Goal: Information Seeking & Learning: Learn about a topic

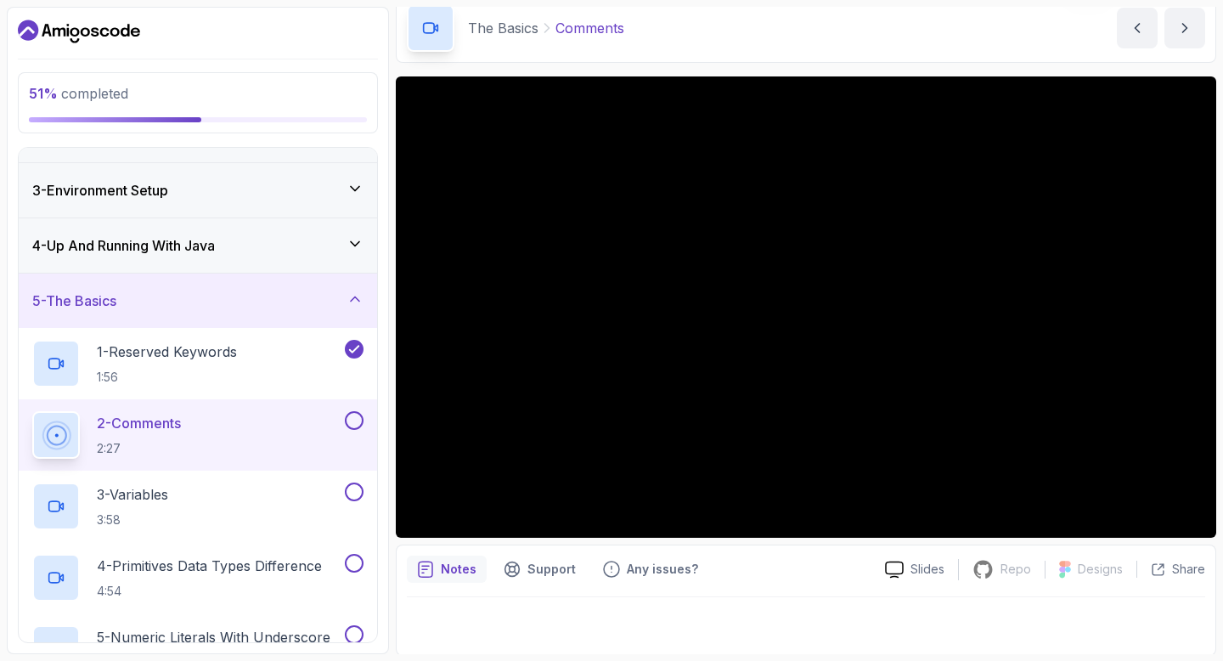
scroll to position [80, 0]
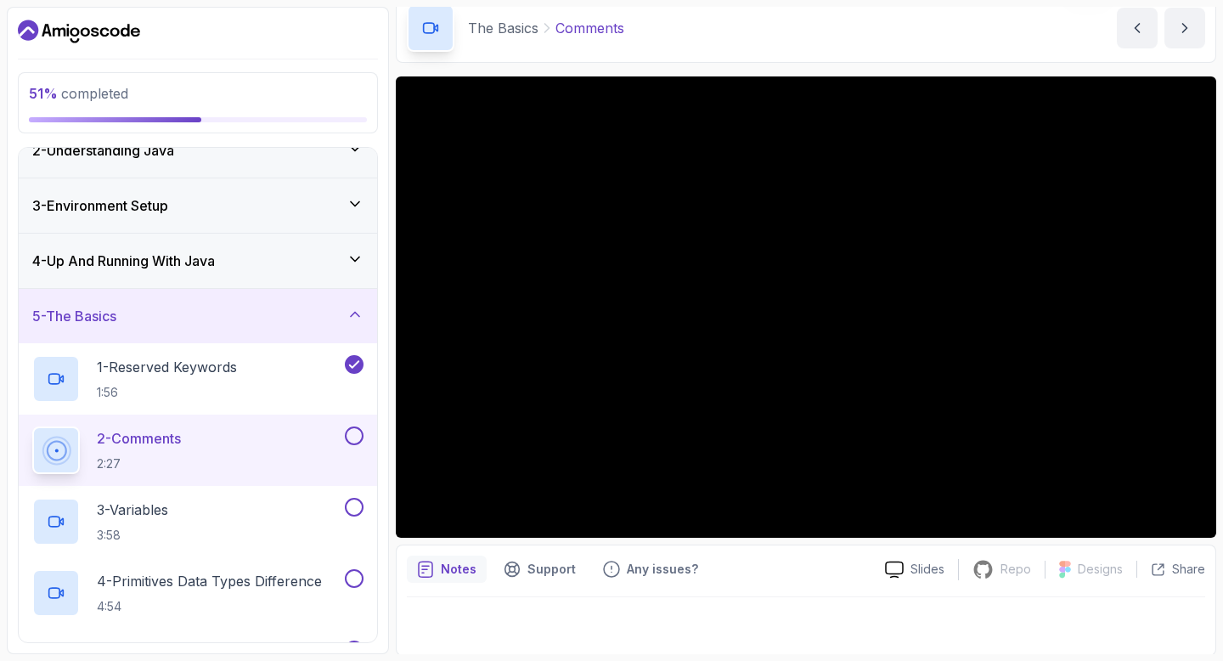
click at [116, 25] on icon "Dashboard" at bounding box center [79, 31] width 122 height 27
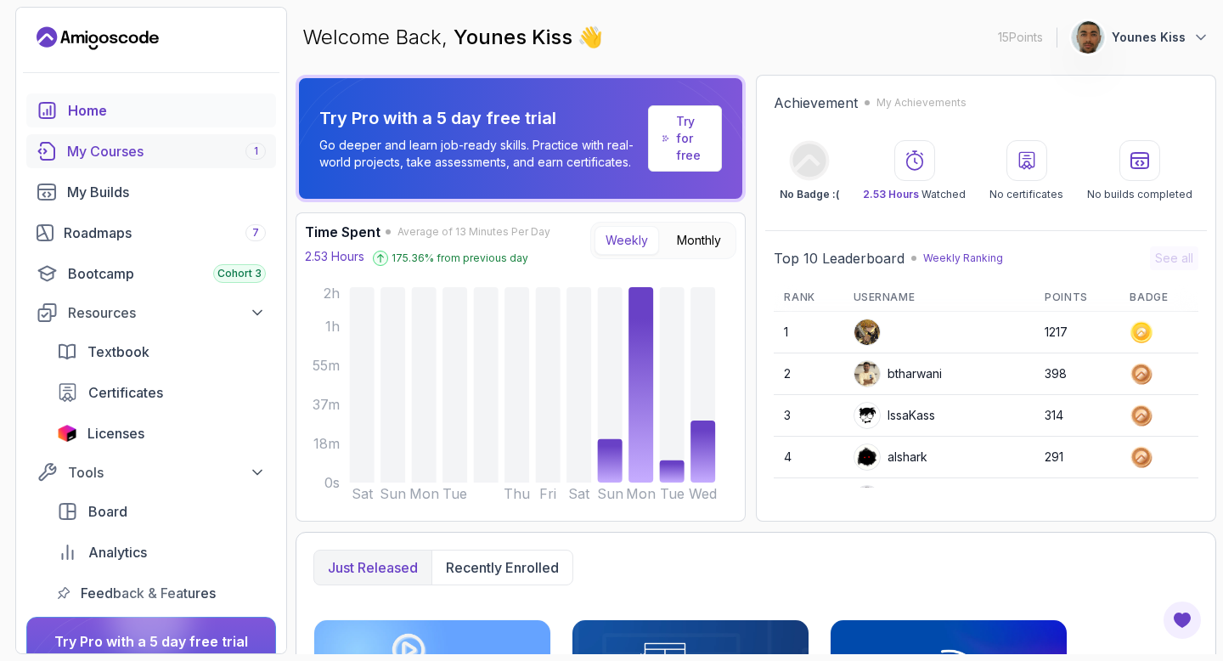
click at [127, 150] on div "My Courses 1" at bounding box center [166, 151] width 199 height 20
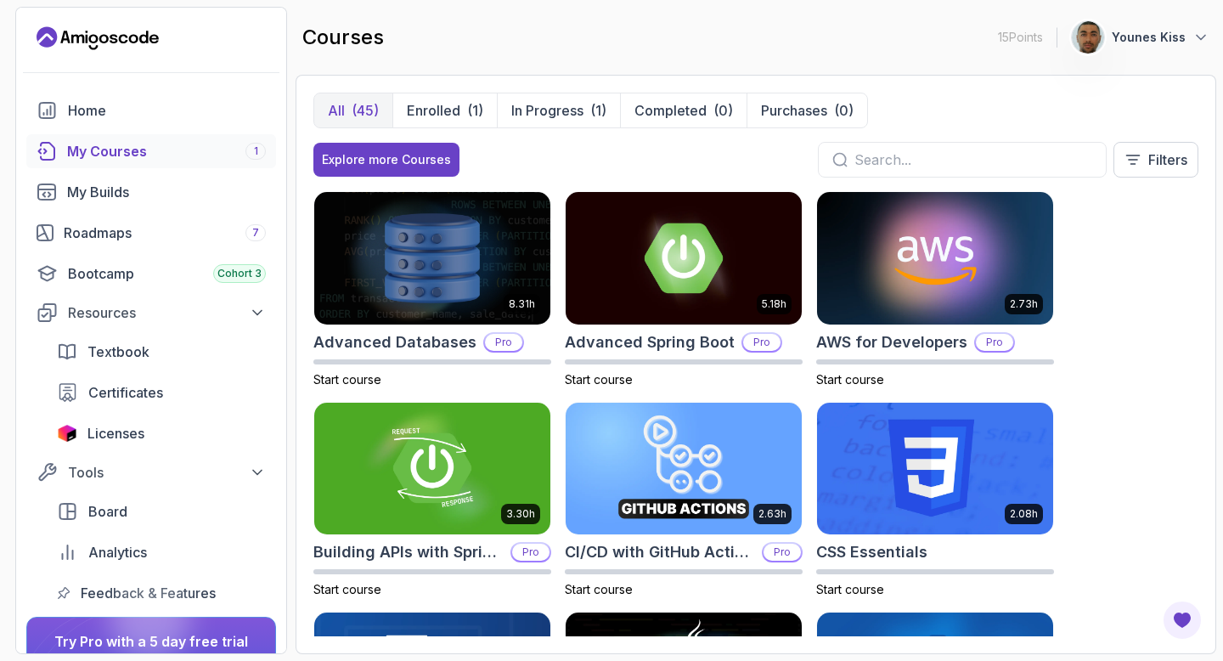
click at [899, 159] on input "text" at bounding box center [973, 159] width 238 height 20
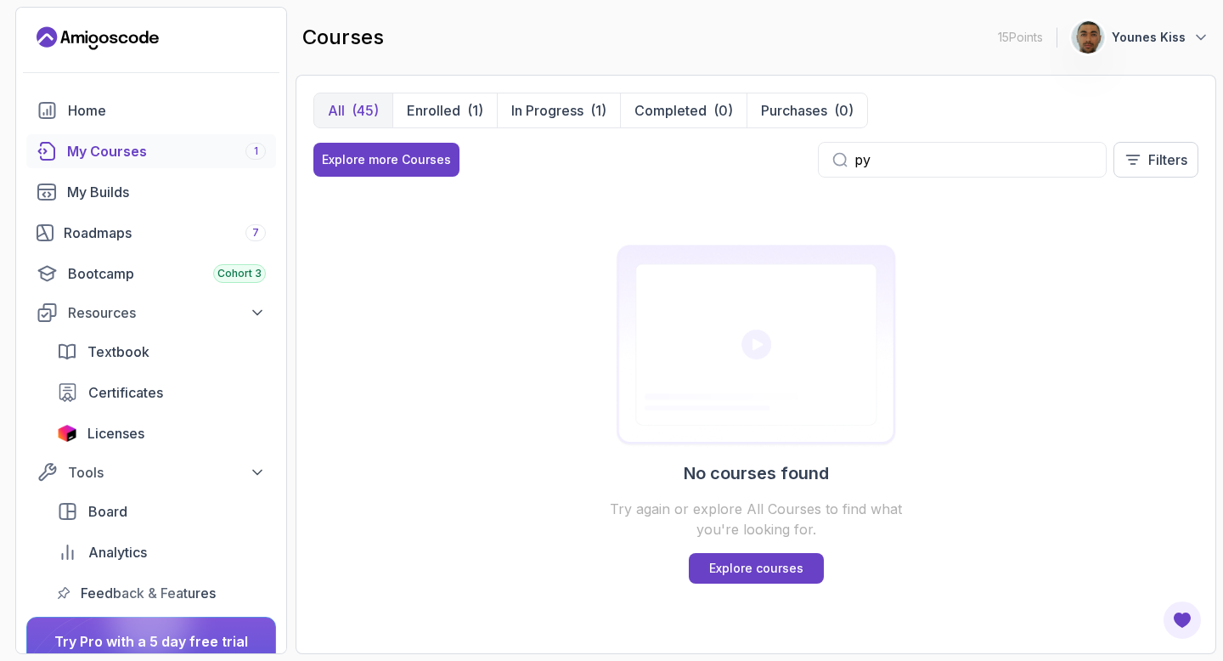
type input "p"
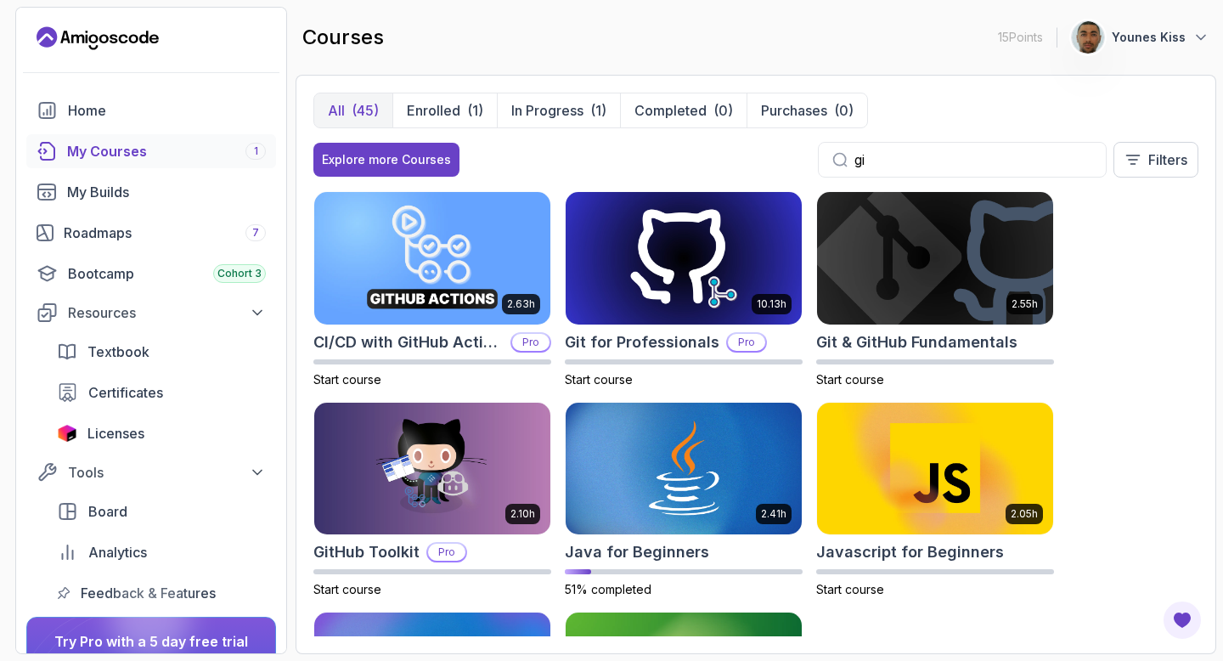
type input "g"
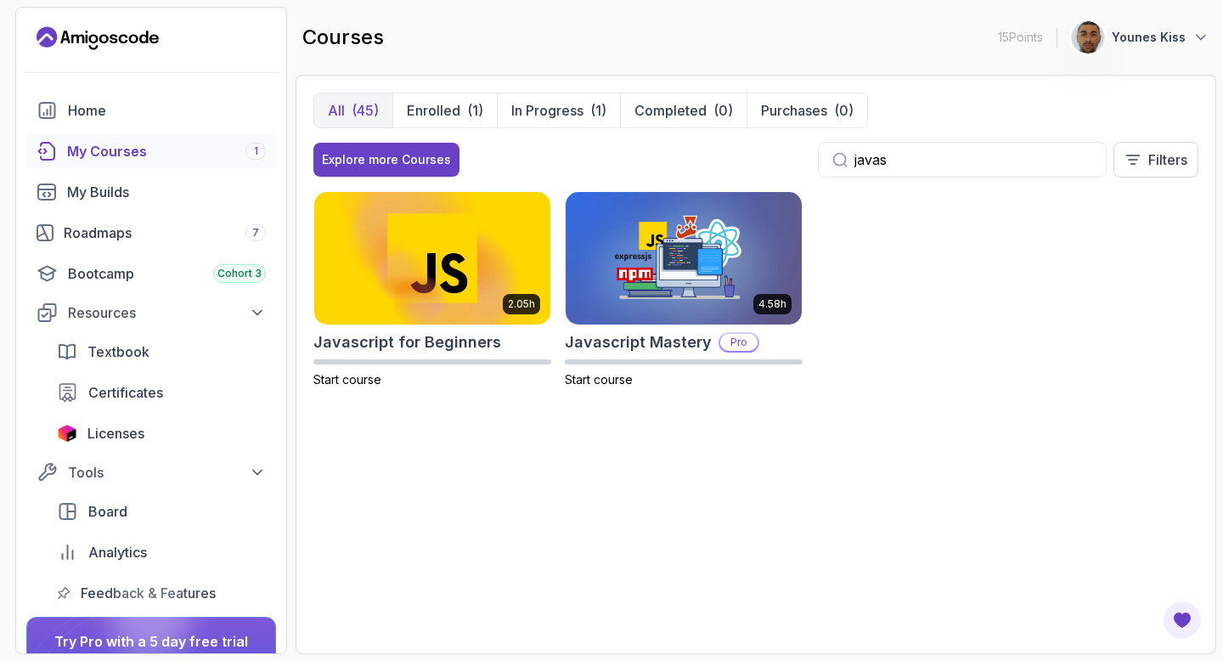
drag, startPoint x: 909, startPoint y: 147, endPoint x: 879, endPoint y: 147, distance: 29.7
click at [879, 147] on div "javas" at bounding box center [962, 160] width 289 height 36
drag, startPoint x: 897, startPoint y: 158, endPoint x: 722, endPoint y: 158, distance: 175.0
click at [724, 158] on div "Explore more Courses javas Filters" at bounding box center [755, 160] width 885 height 36
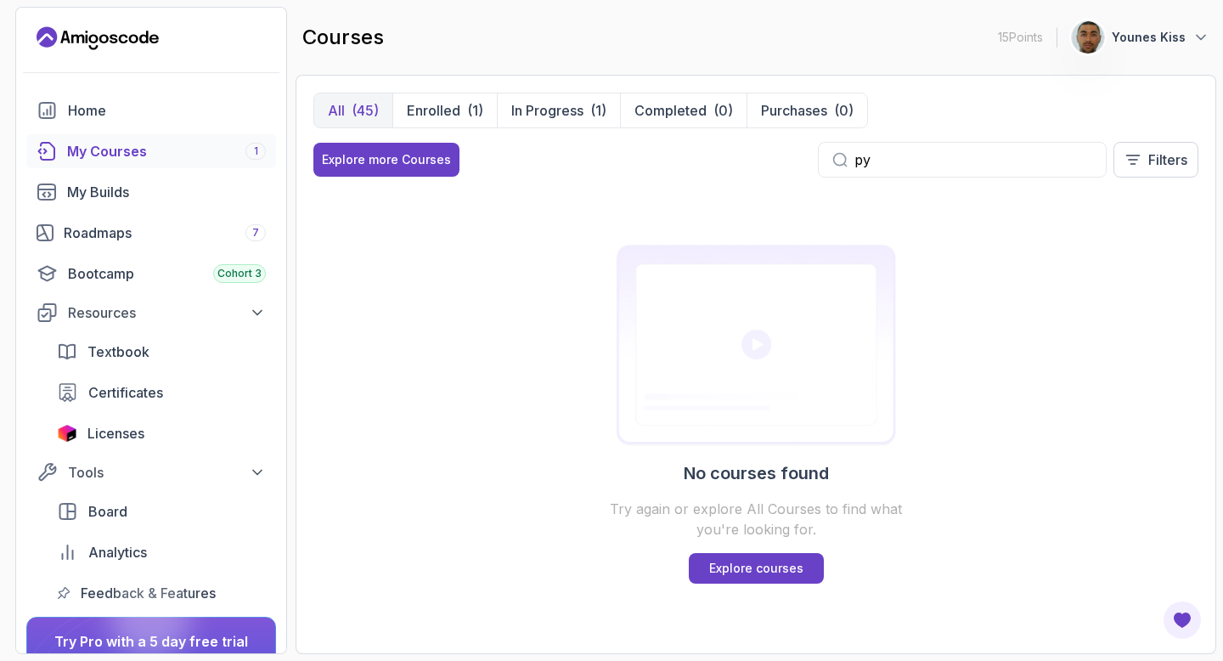
type input "p"
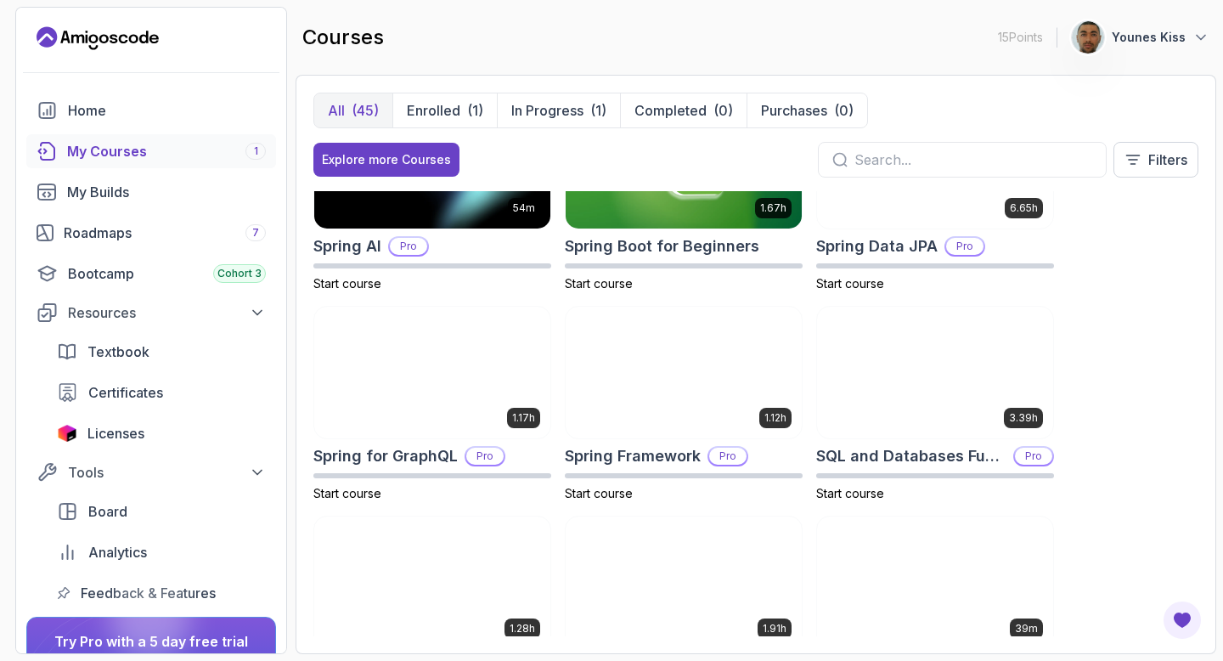
scroll to position [2714, 0]
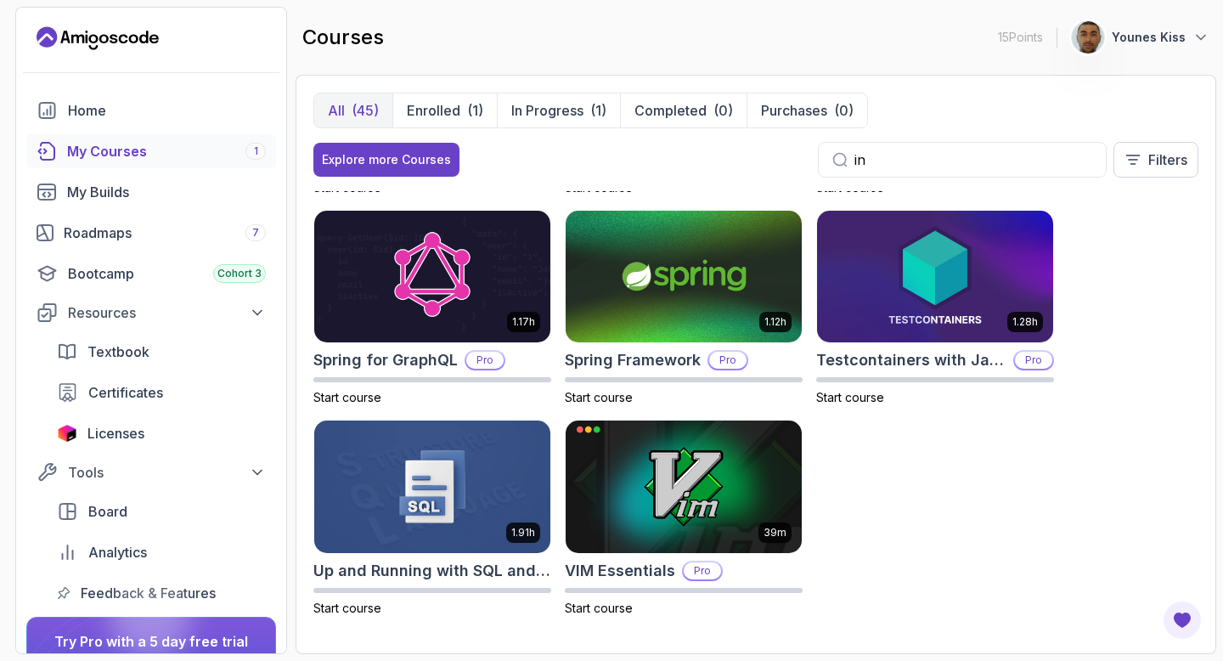
scroll to position [1243, 0]
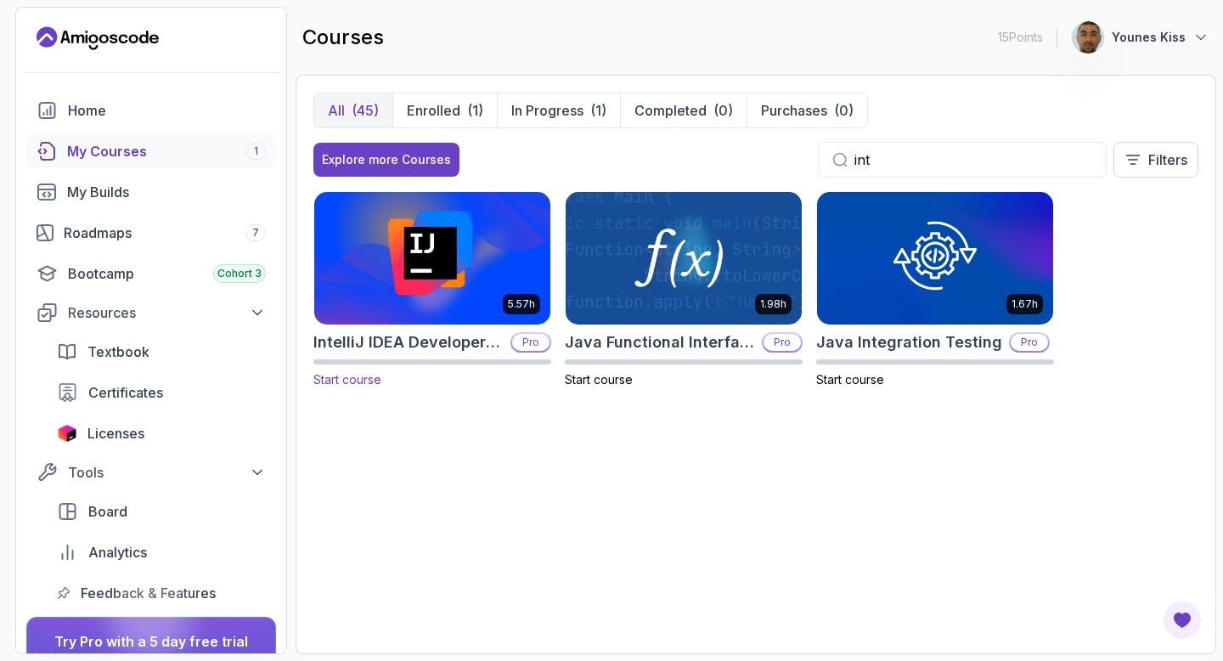
type input "int"
click at [506, 249] on img at bounding box center [432, 258] width 248 height 138
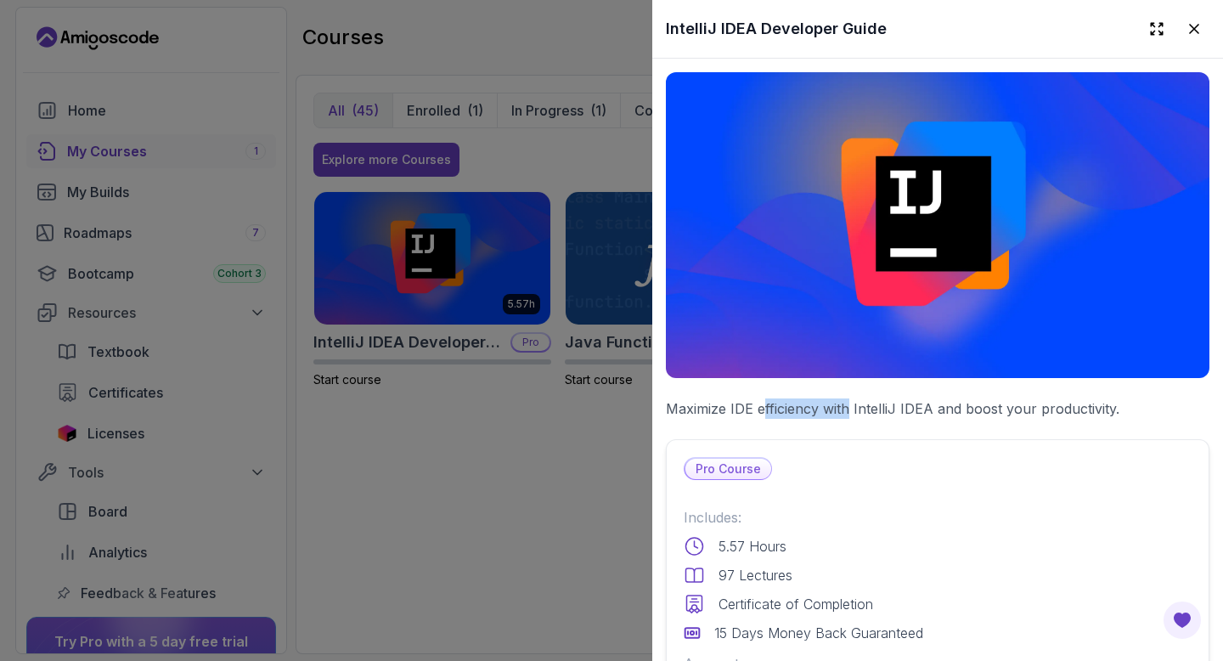
drag, startPoint x: 761, startPoint y: 413, endPoint x: 848, endPoint y: 417, distance: 87.6
click at [848, 417] on p "Maximize IDE efficiency with IntelliJ IDEA and boost your productivity." at bounding box center [938, 408] width 544 height 20
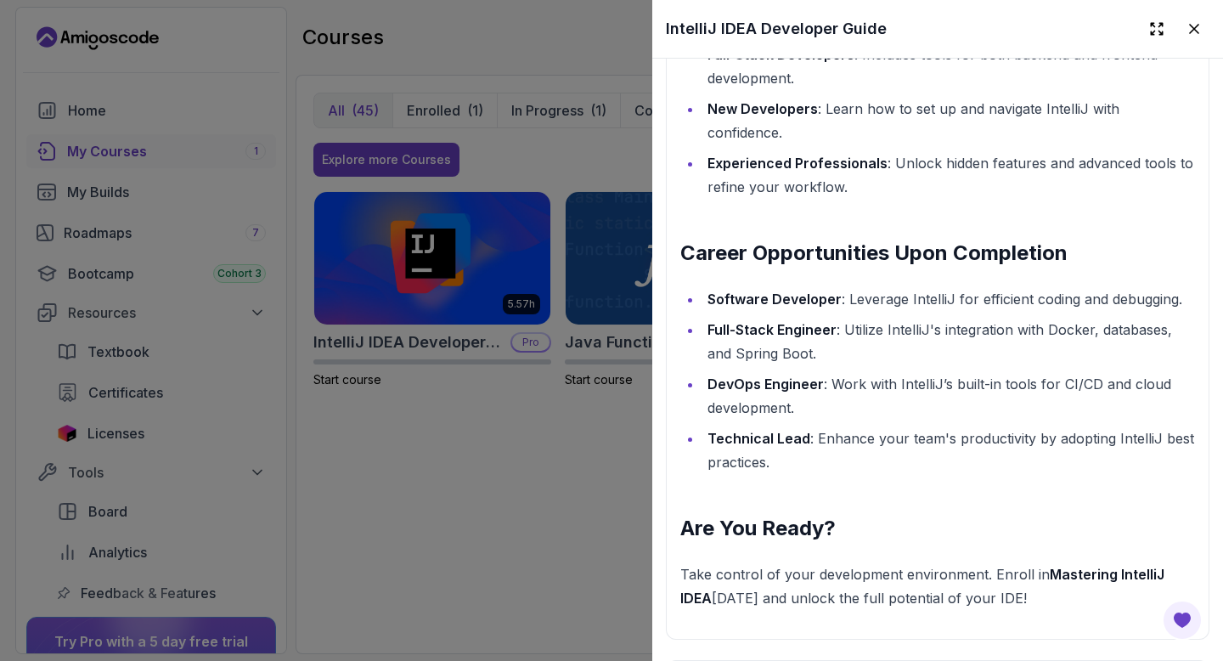
scroll to position [2366, 0]
